Goal: Navigation & Orientation: Find specific page/section

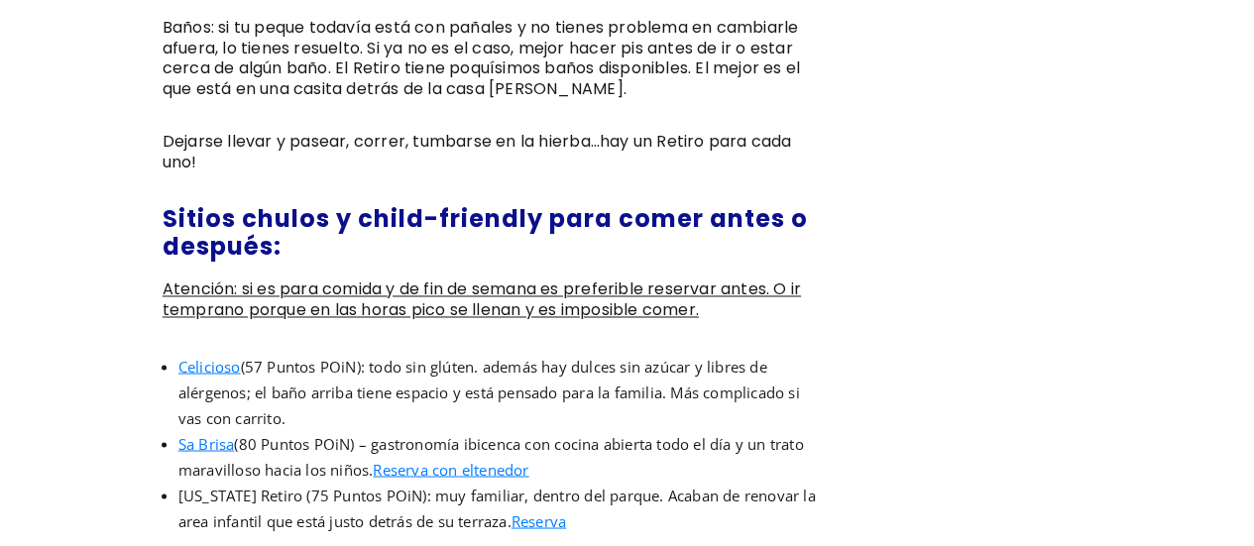
scroll to position [1519, 0]
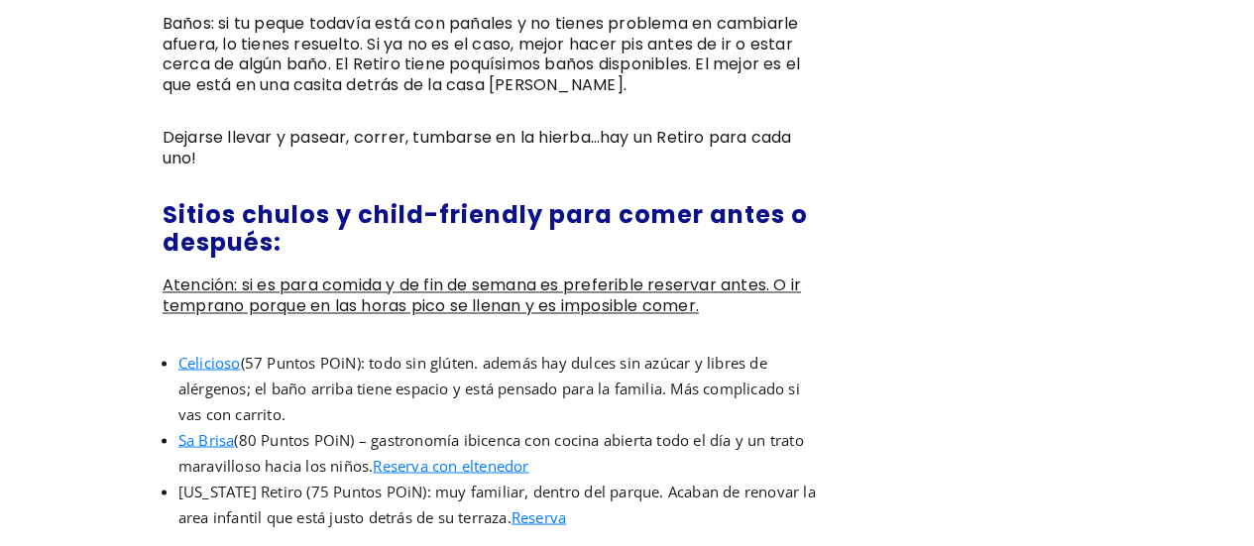
click at [201, 352] on span "Celicioso" at bounding box center [209, 362] width 62 height 20
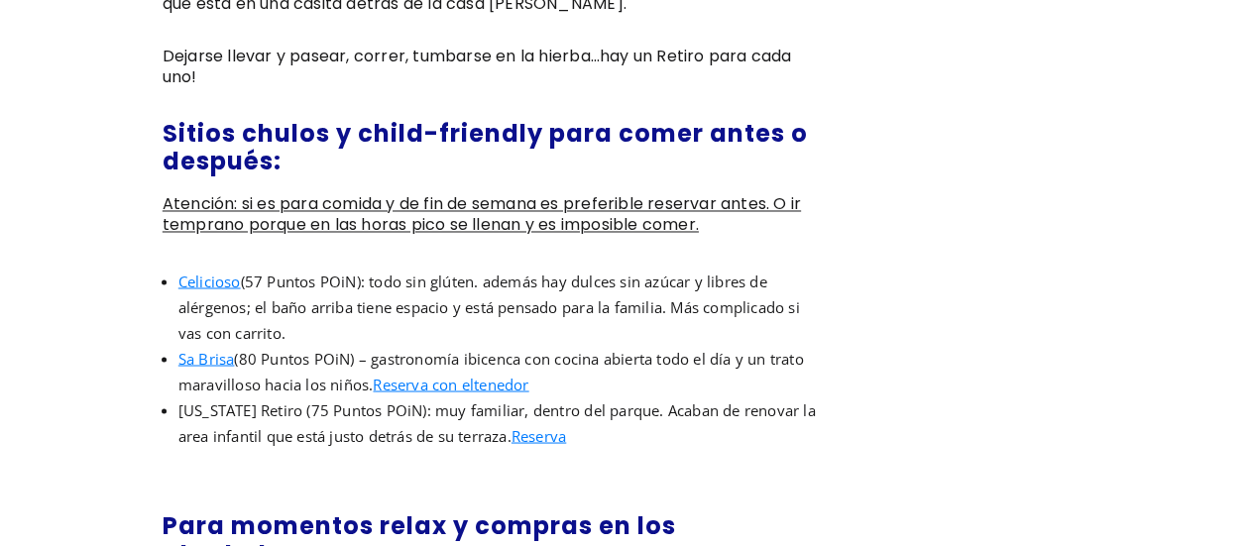
scroll to position [1601, 0]
click at [214, 347] on span "Sa Brisa" at bounding box center [206, 357] width 57 height 20
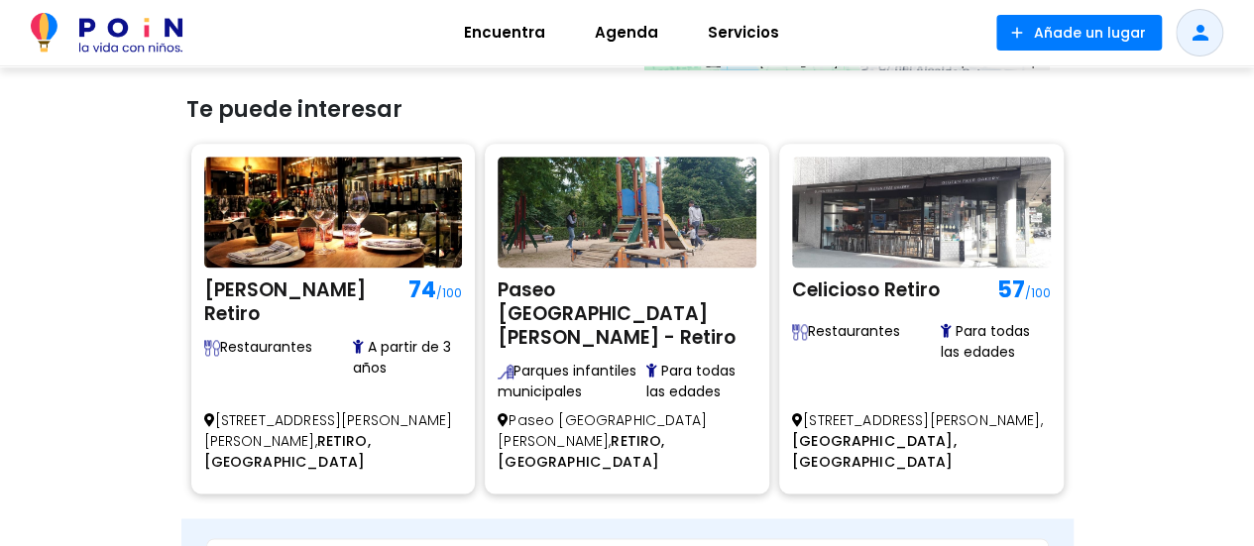
scroll to position [1190, 0]
